Goal: Find specific page/section: Find specific page/section

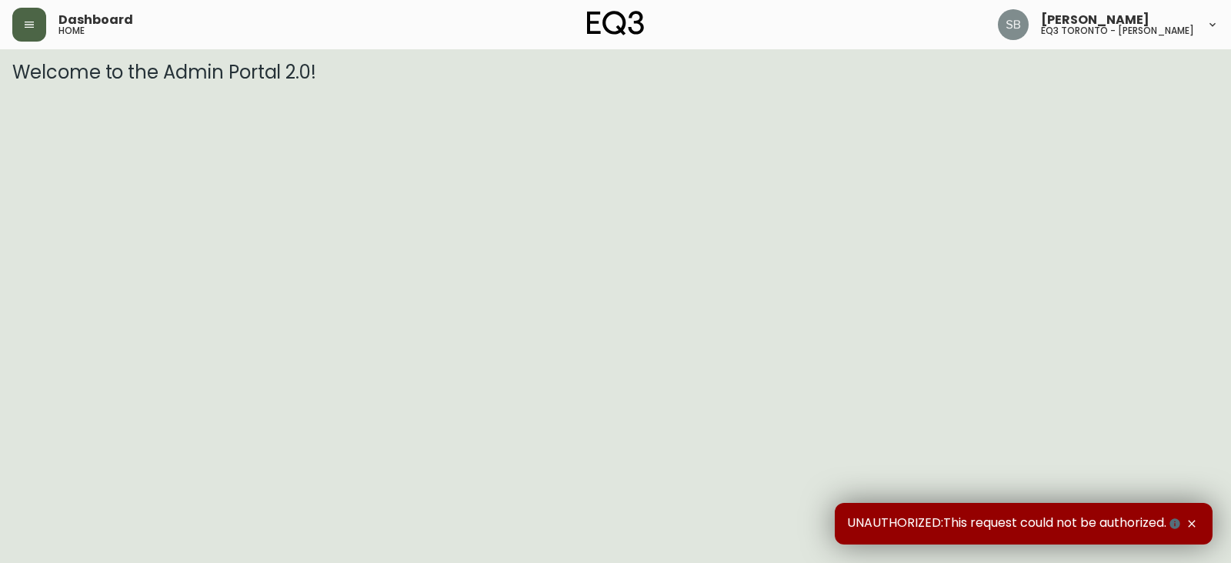
click at [31, 21] on icon "button" at bounding box center [29, 24] width 12 height 12
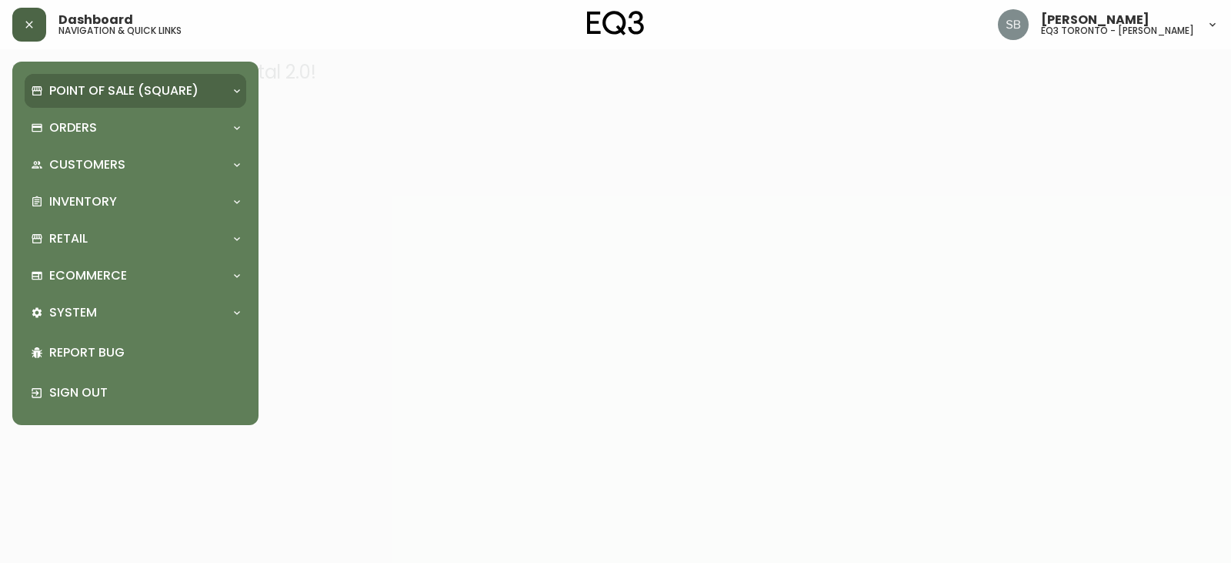
click at [148, 90] on p "Point of Sale (Square)" at bounding box center [123, 90] width 149 height 17
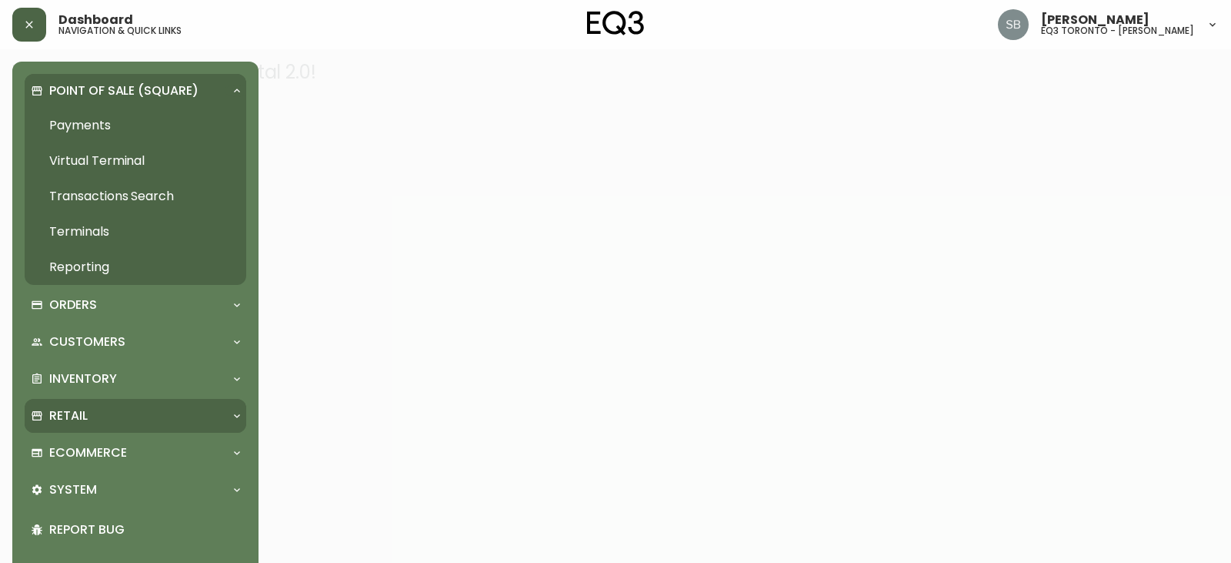
click at [79, 410] on p "Retail" at bounding box center [68, 415] width 38 height 17
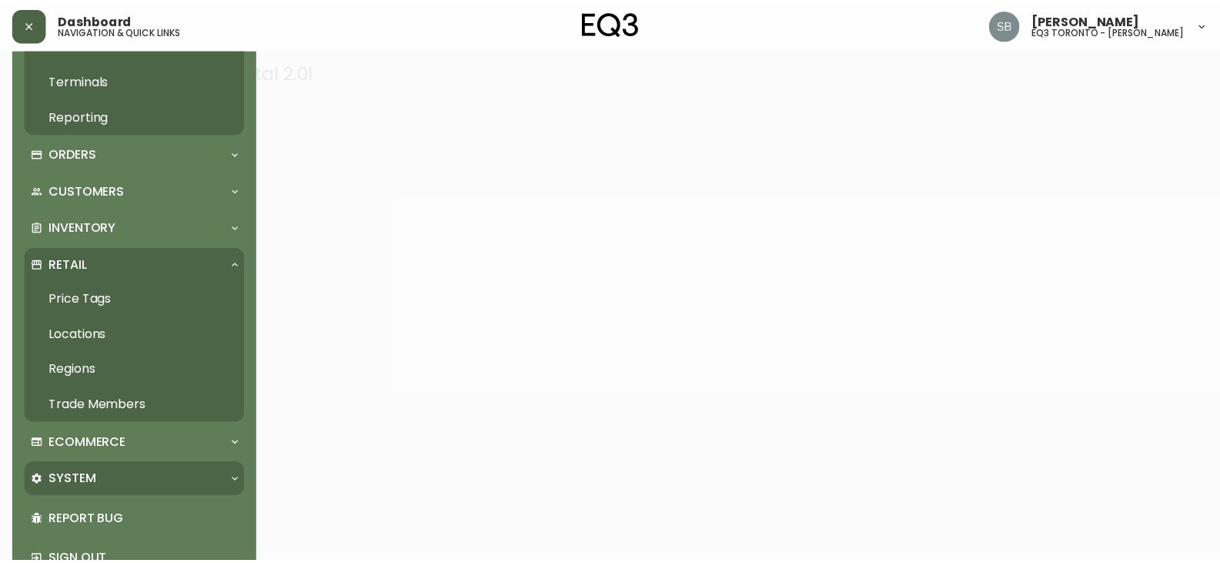
scroll to position [154, 0]
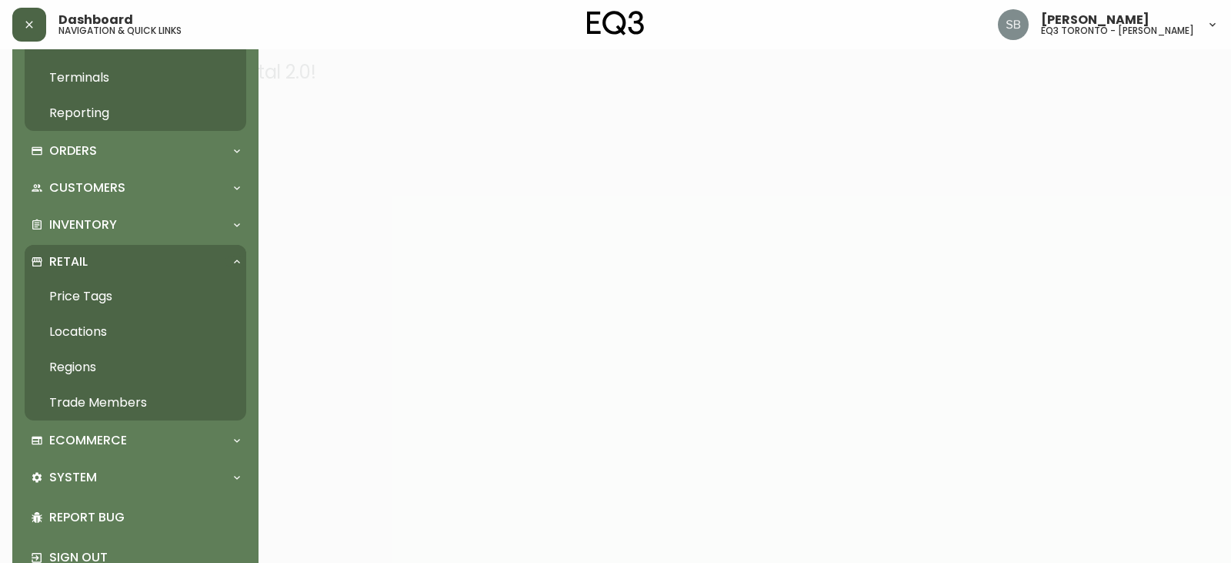
click at [122, 403] on link "Trade Members" at bounding box center [136, 402] width 222 height 35
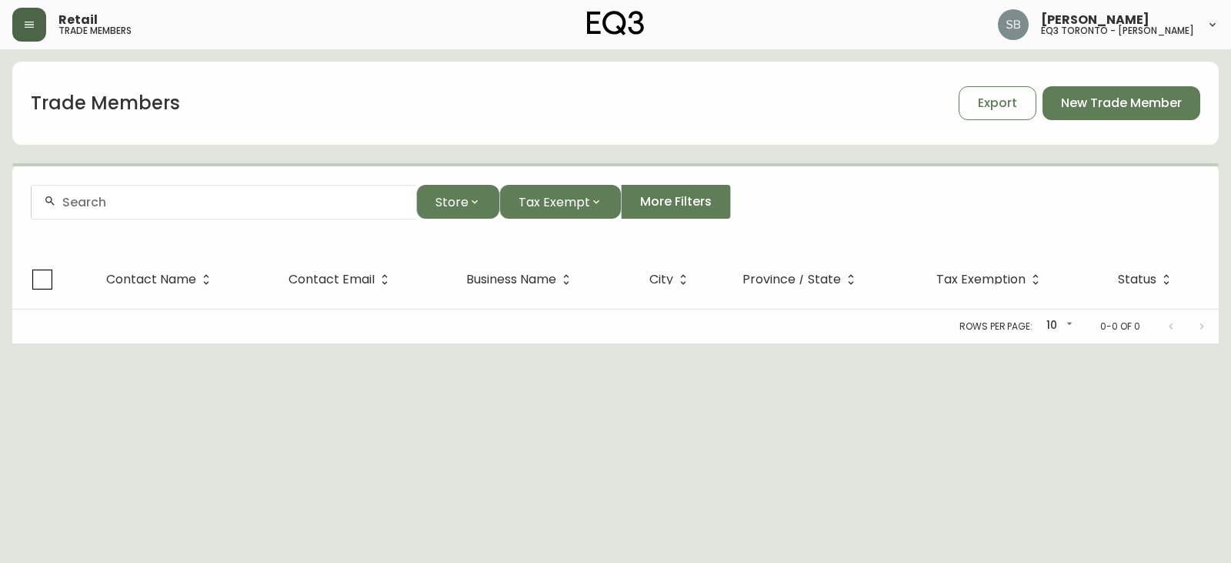
click at [258, 211] on div at bounding box center [224, 202] width 385 height 35
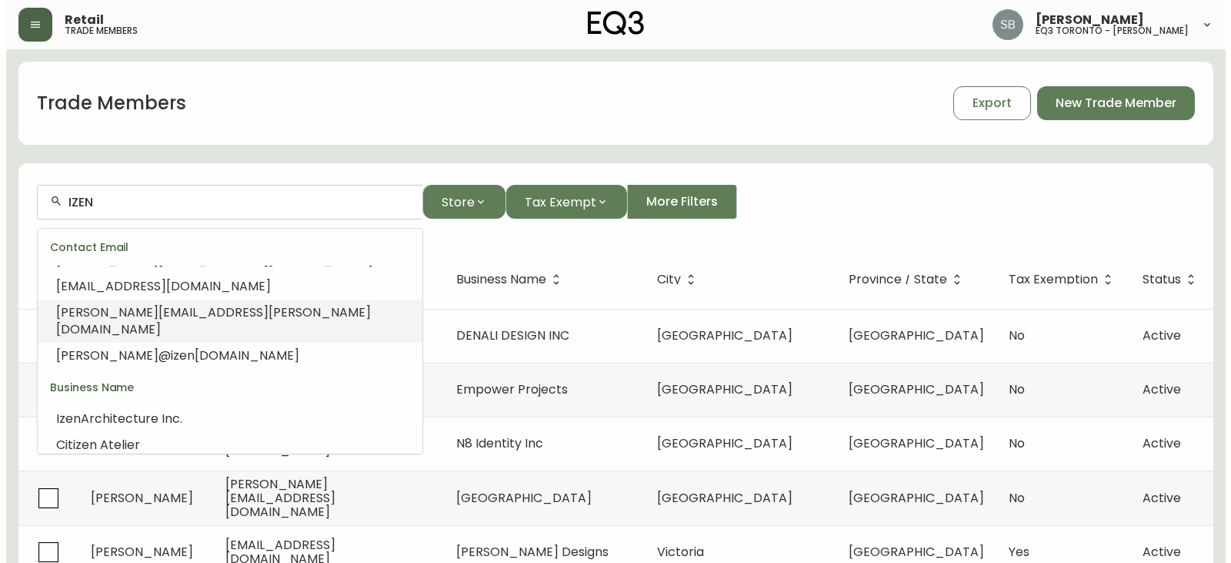
scroll to position [77, 0]
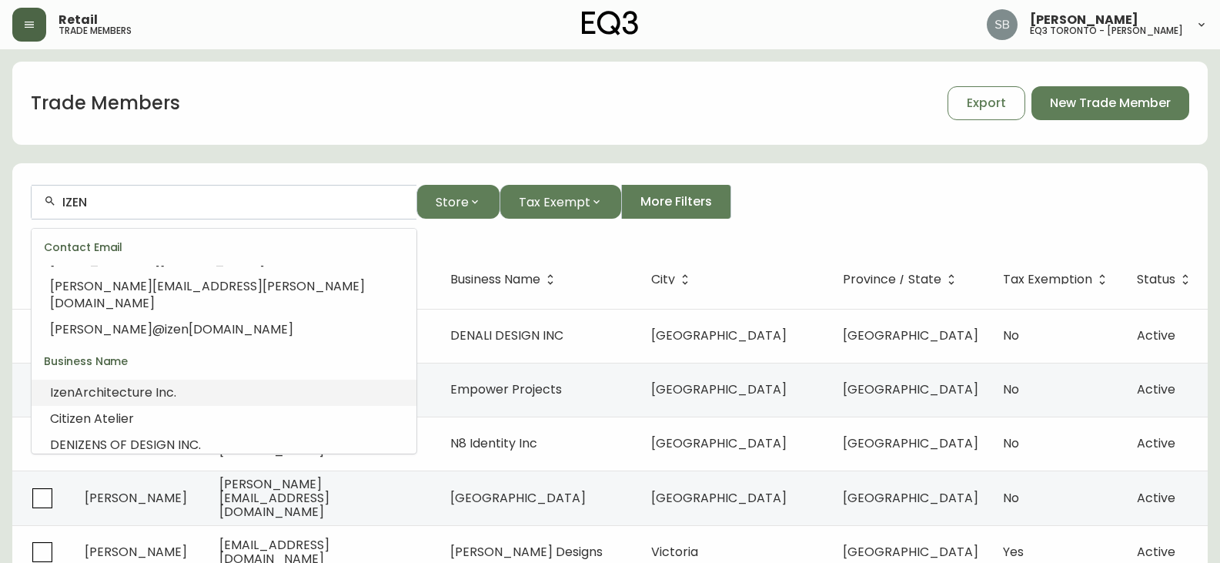
click at [149, 383] on span "Architecture Inc." at bounding box center [126, 392] width 102 height 18
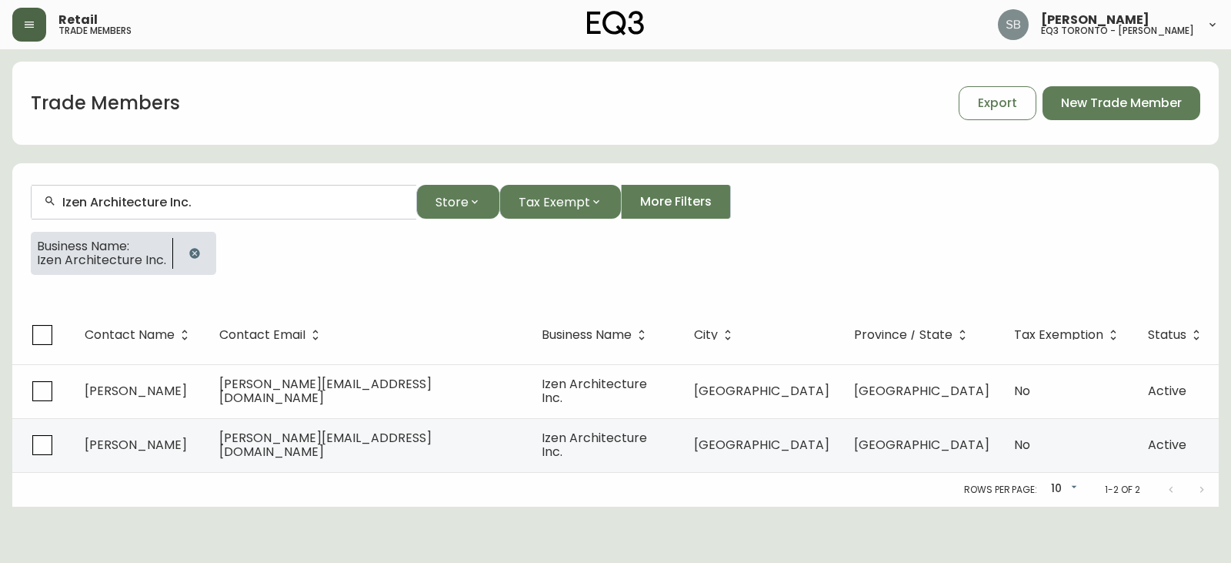
type input "Izen Architecture Inc."
